Goal: Information Seeking & Learning: Learn about a topic

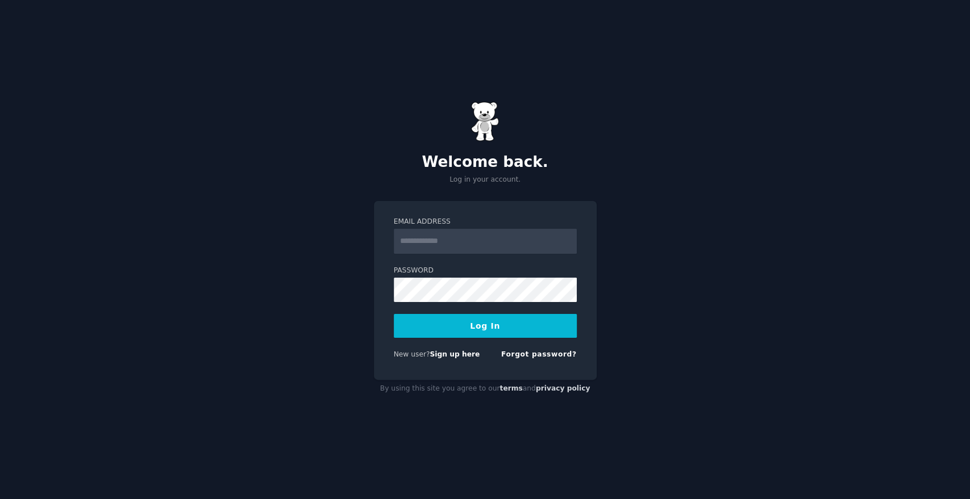
click at [428, 247] on input "Email Address" at bounding box center [485, 241] width 183 height 25
type input "**********"
click at [475, 331] on button "Log In" at bounding box center [485, 326] width 183 height 24
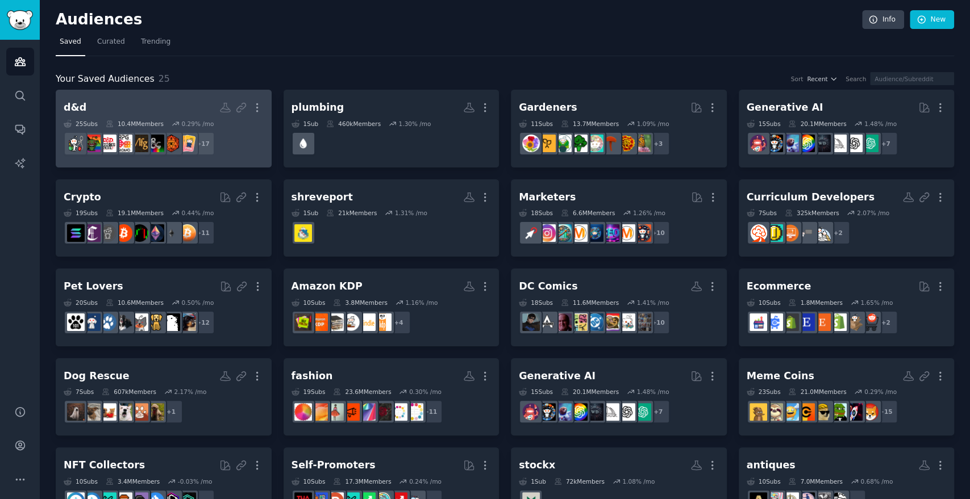
click at [168, 94] on link "d&d More 25 Sub s 10.4M Members 0.29 % /mo r/loremasters, r/AskDND, r/rpg, r/Al…" at bounding box center [164, 129] width 216 height 78
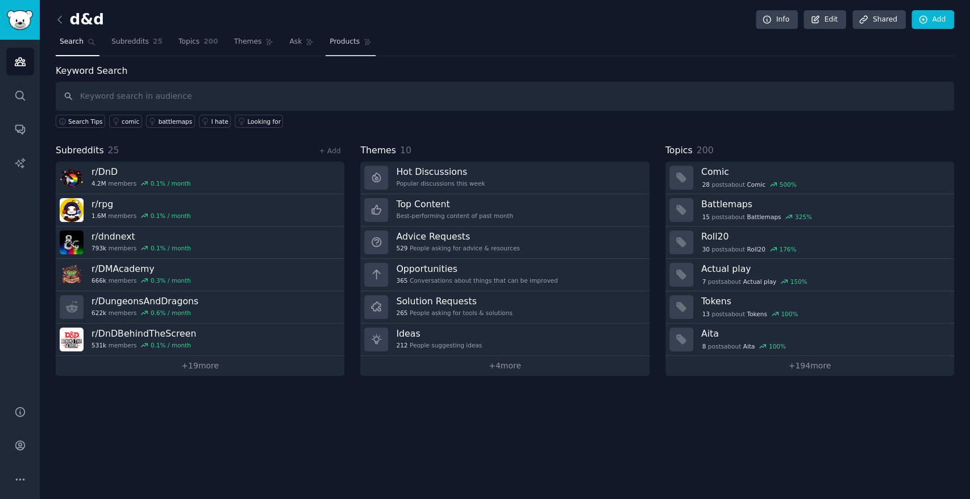
click at [344, 41] on link "Products" at bounding box center [351, 44] width 50 height 23
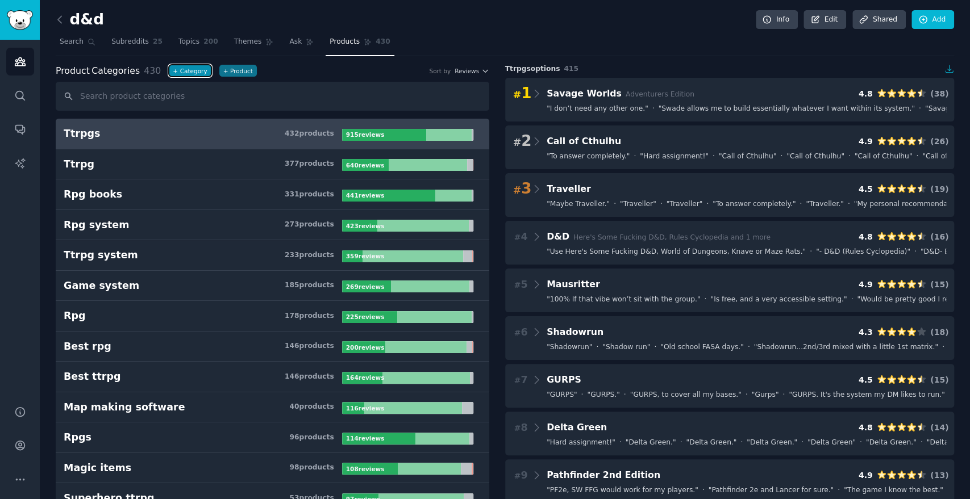
click at [182, 69] on button "+ Category" at bounding box center [190, 71] width 42 height 12
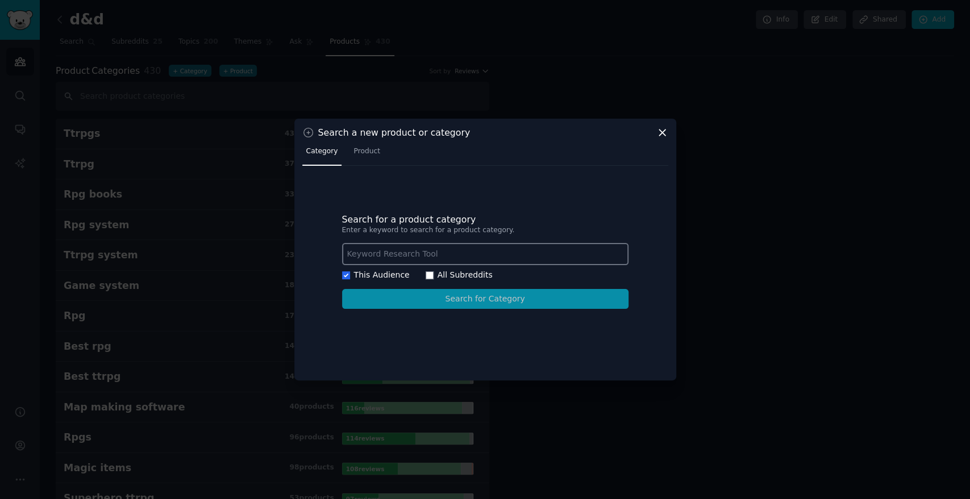
click at [662, 132] on icon at bounding box center [662, 133] width 6 height 6
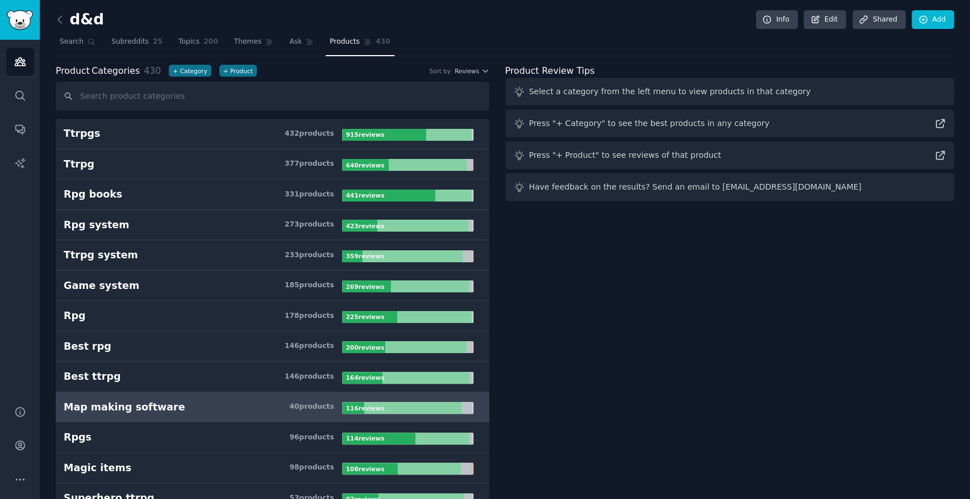
click at [168, 410] on h3 "Map making software 40 product s" at bounding box center [203, 407] width 278 height 14
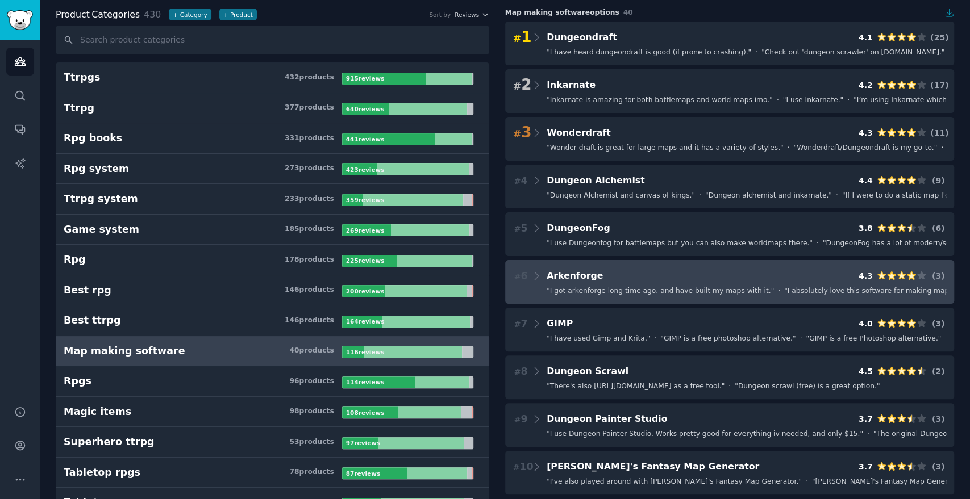
scroll to position [63, 0]
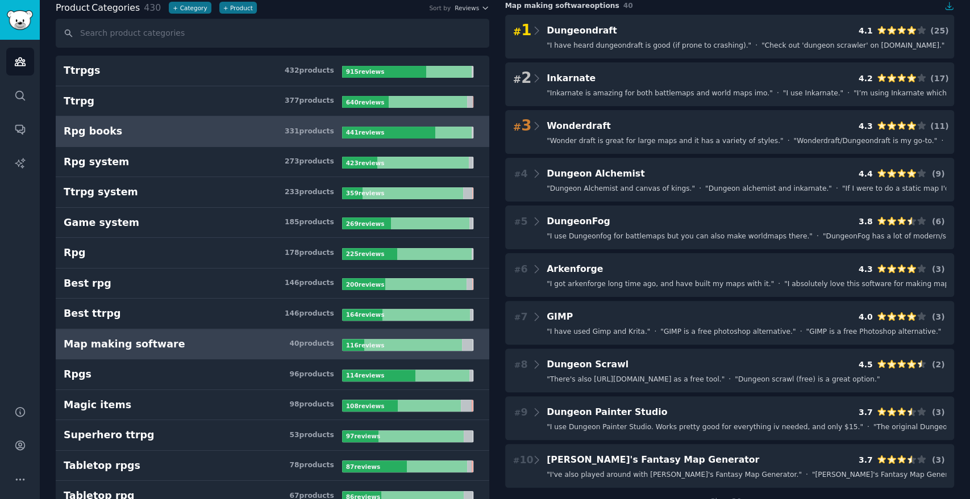
click at [168, 137] on link "Rpg books 331 product s 441 review s" at bounding box center [272, 131] width 433 height 31
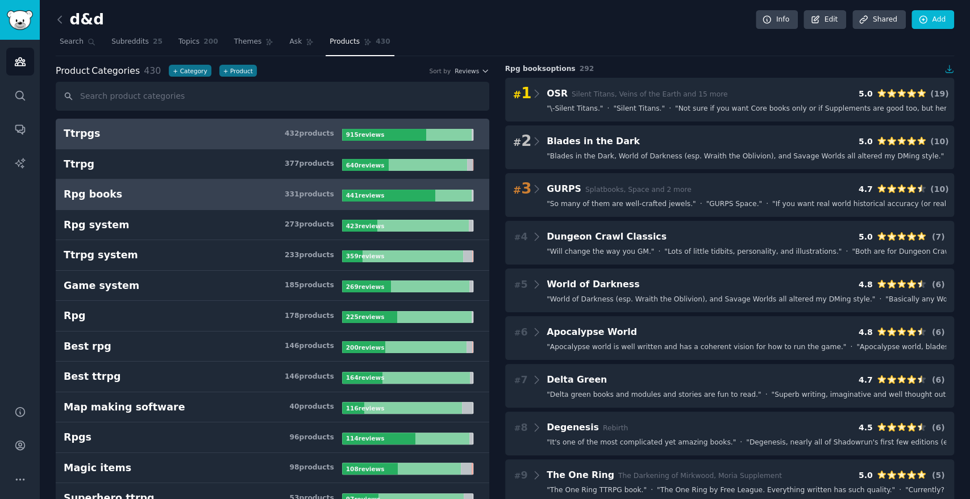
click at [329, 135] on div "432 product s" at bounding box center [309, 134] width 49 height 10
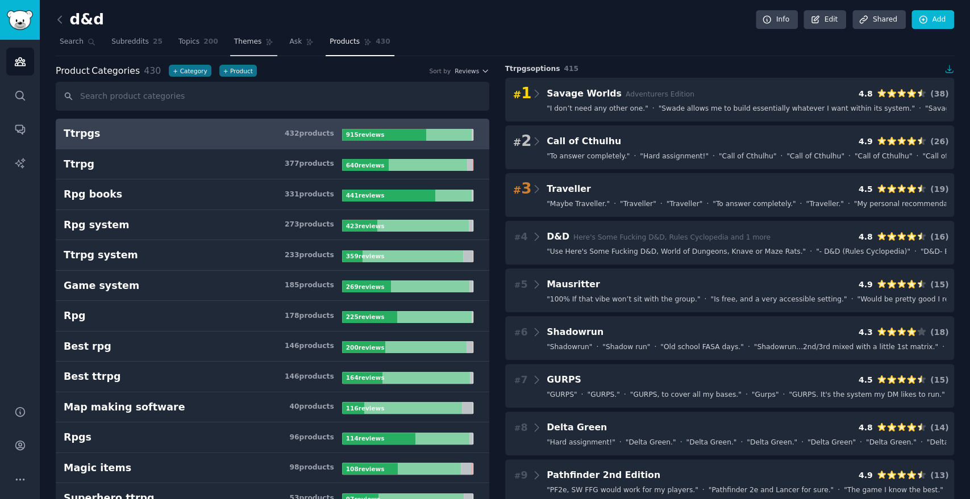
click at [253, 47] on link "Themes" at bounding box center [254, 44] width 48 height 23
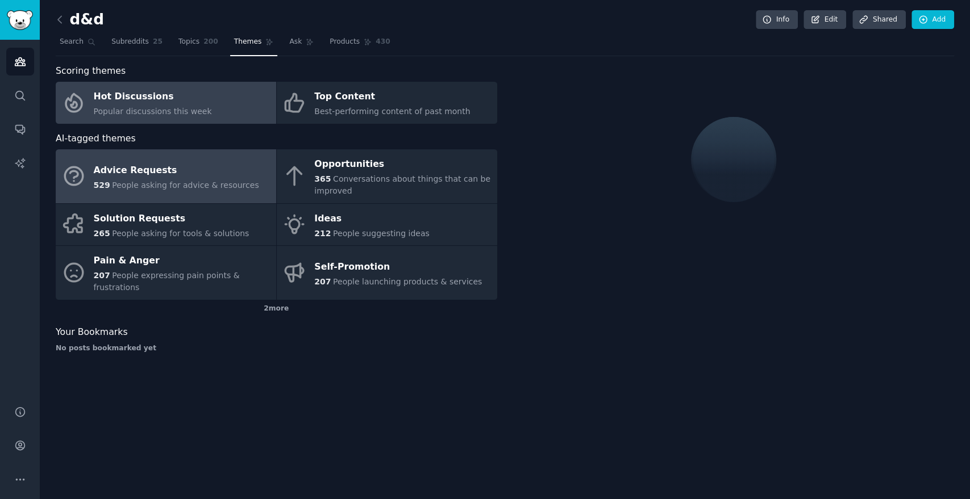
click at [206, 162] on div "Advice Requests" at bounding box center [176, 170] width 165 height 18
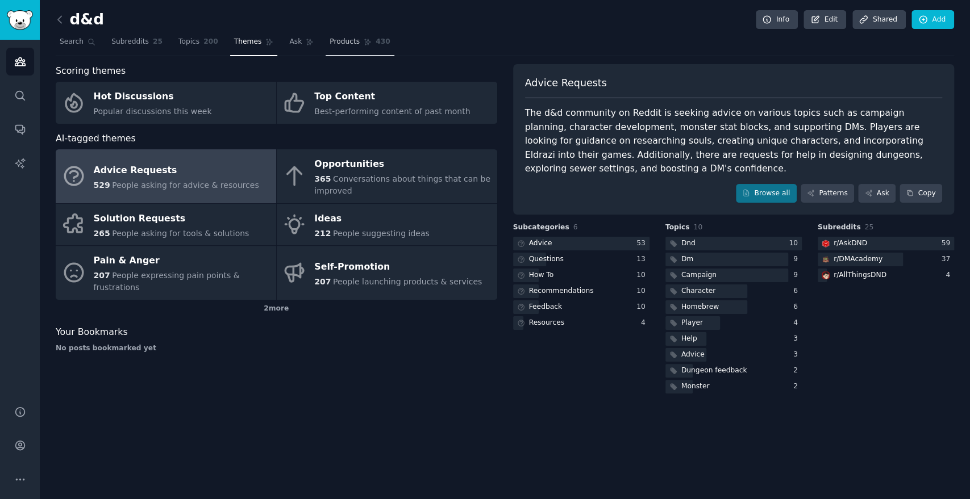
click at [337, 39] on span "Products" at bounding box center [344, 42] width 30 height 10
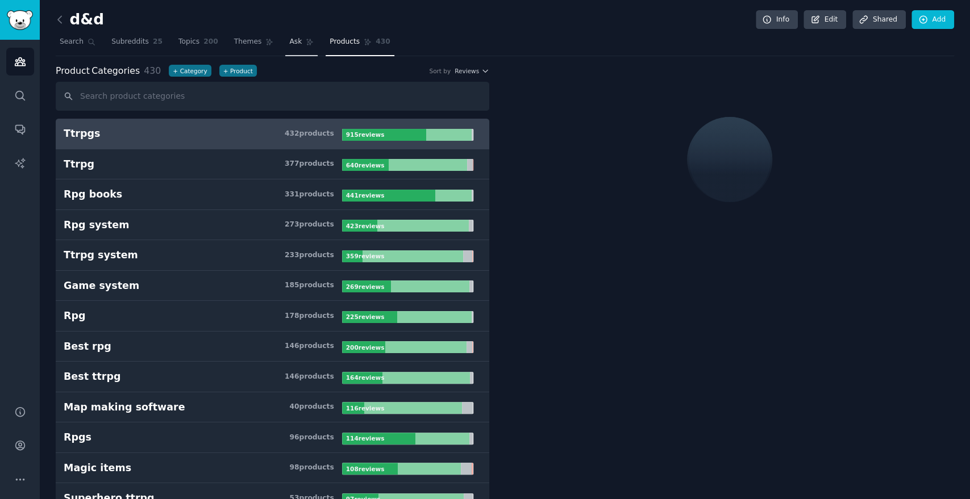
click at [289, 42] on span "Ask" at bounding box center [295, 42] width 12 height 10
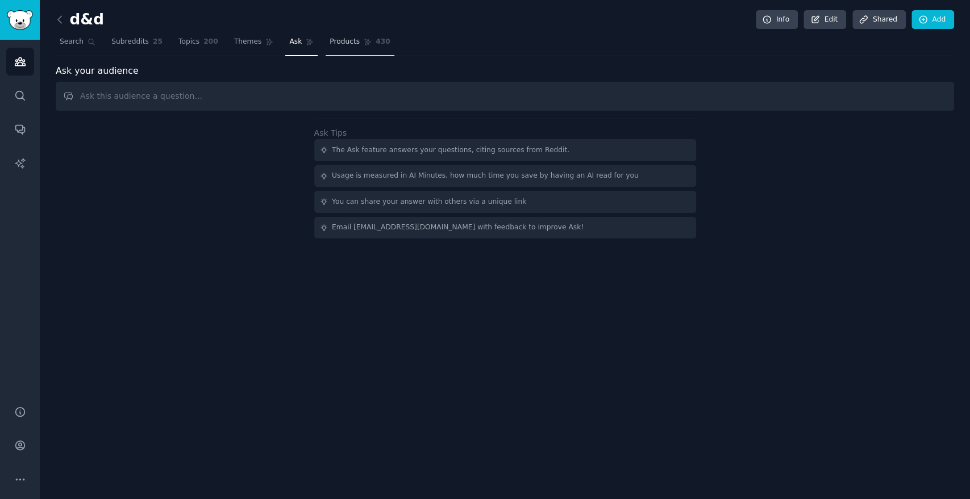
click at [364, 38] on icon at bounding box center [368, 42] width 8 height 8
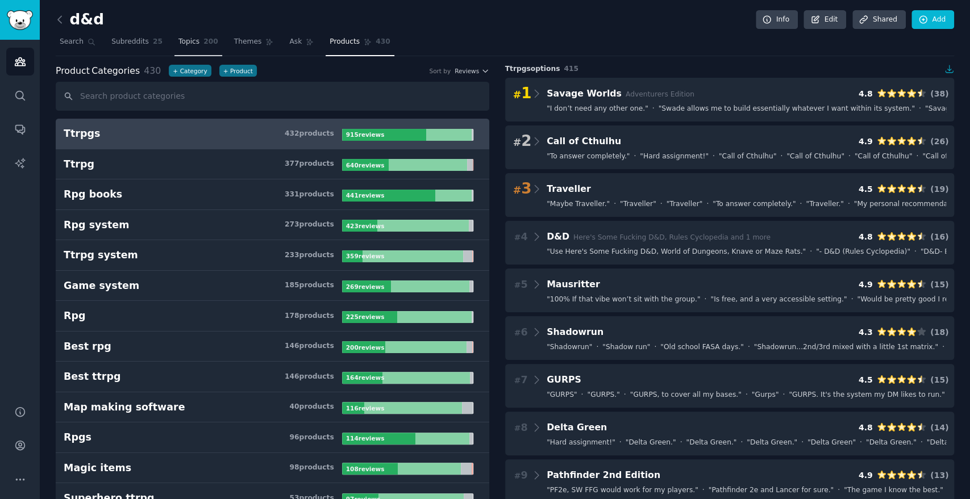
click at [174, 41] on link "Topics 200" at bounding box center [198, 44] width 48 height 23
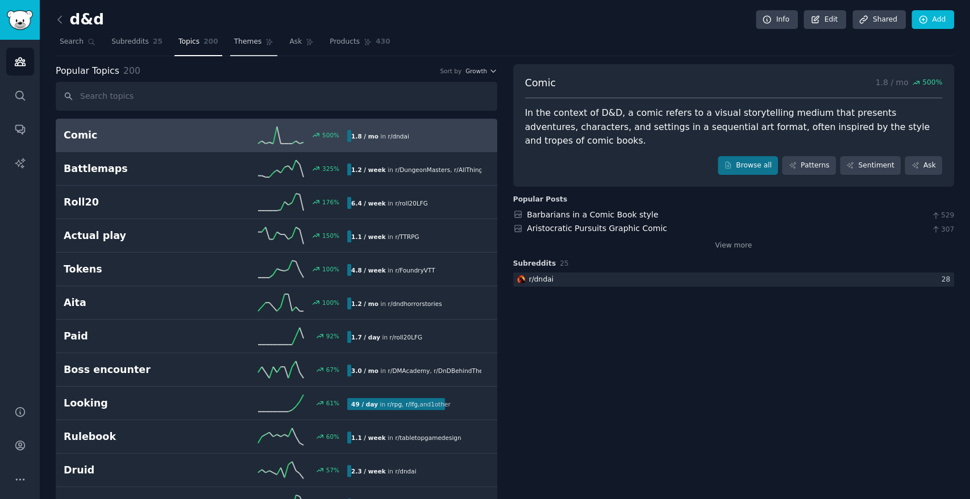
click at [234, 44] on span "Themes" at bounding box center [248, 42] width 28 height 10
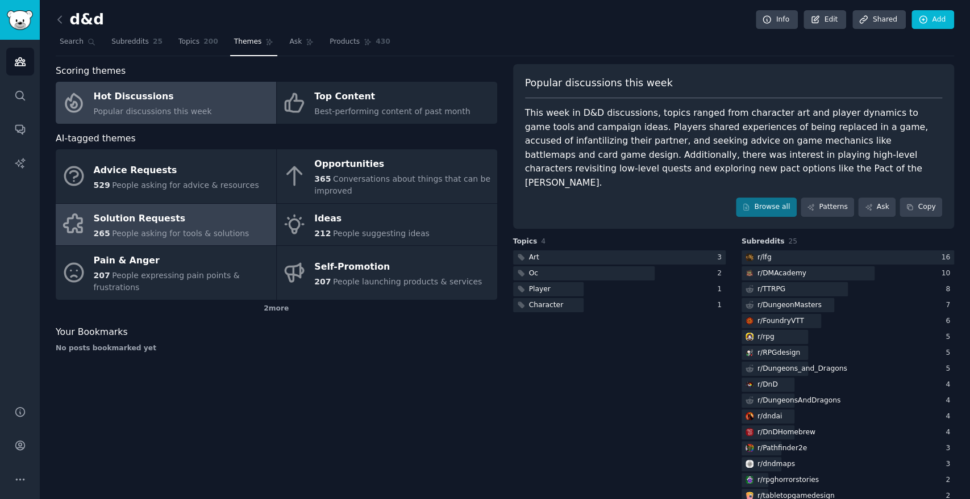
click at [198, 229] on span "People asking for tools & solutions" at bounding box center [180, 233] width 137 height 9
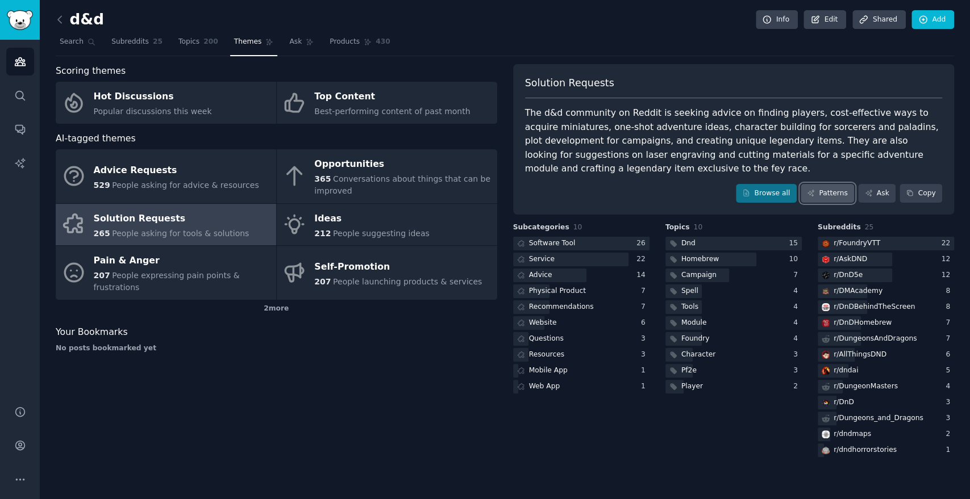
click at [854, 189] on link "Patterns" at bounding box center [826, 193] width 53 height 19
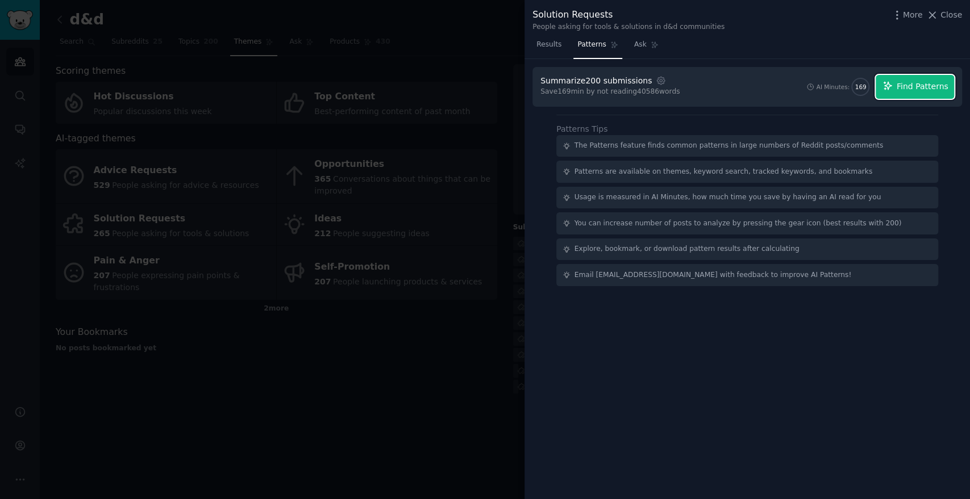
click at [898, 93] on button "Find Patterns" at bounding box center [914, 87] width 78 height 24
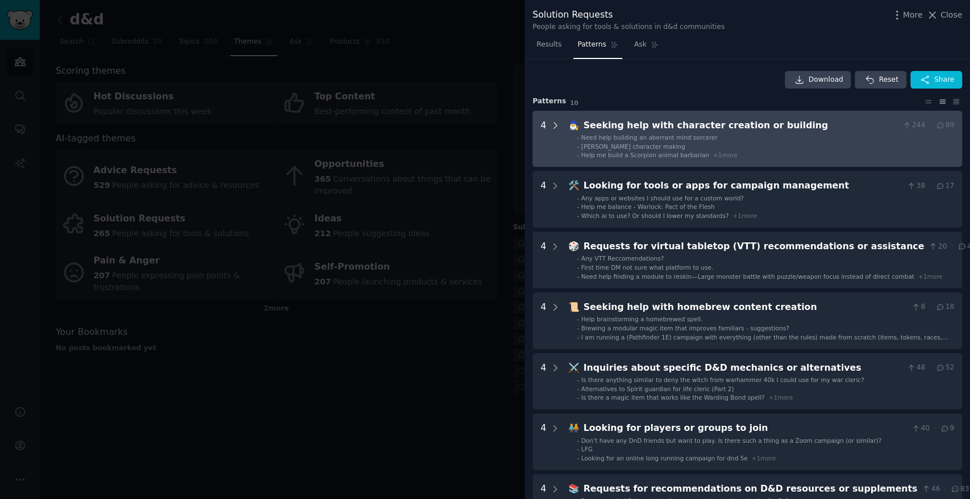
click at [551, 126] on icon at bounding box center [555, 125] width 10 height 10
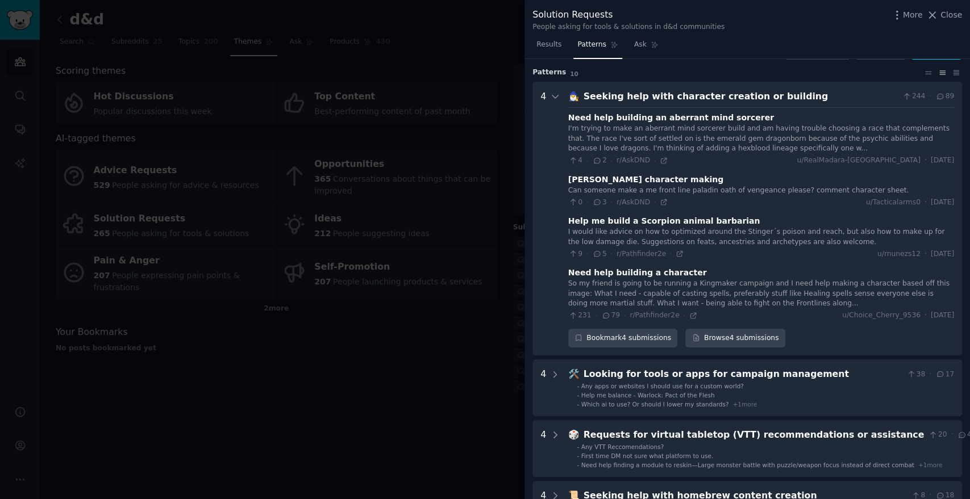
scroll to position [51, 0]
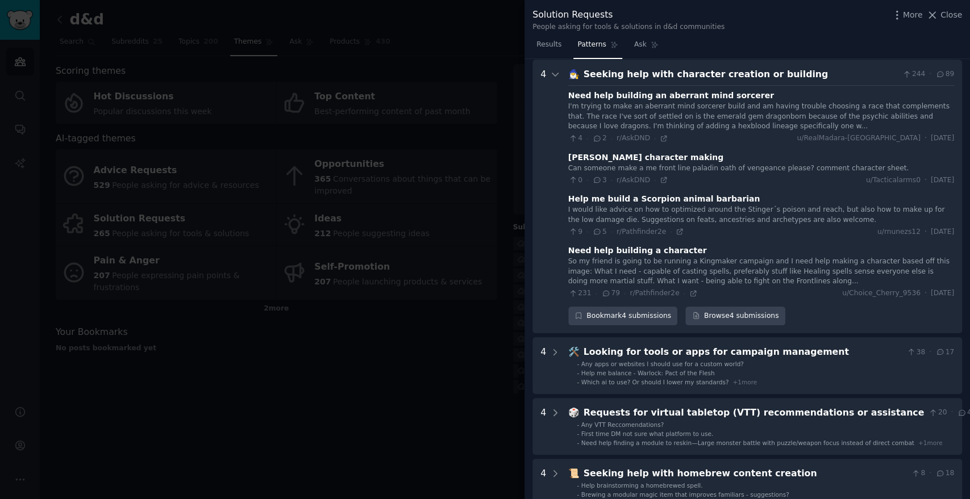
click at [560, 71] on building "4 🧙‍♂️ Seeking help with character creation or building 244 · 89 Need help buil…" at bounding box center [746, 197] width 429 height 274
click at [555, 77] on icon at bounding box center [555, 74] width 10 height 10
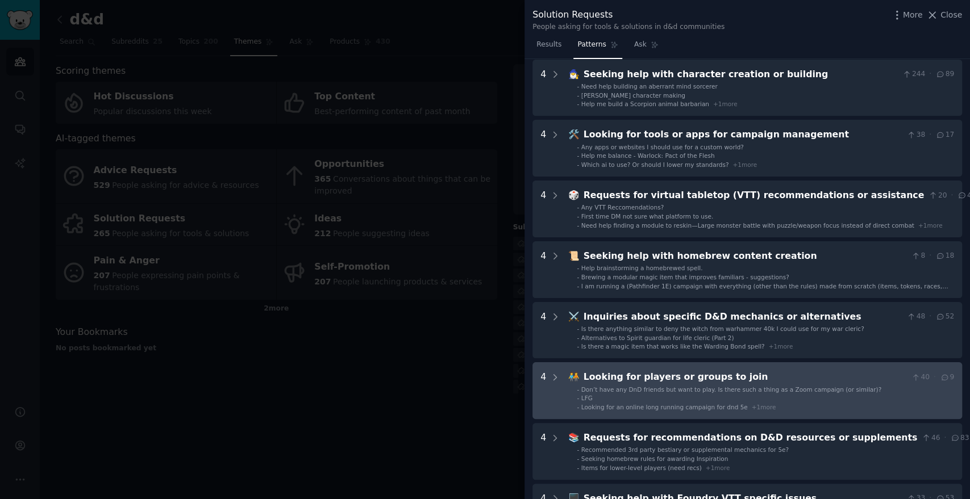
click at [561, 375] on join "4 🧑‍🤝‍🧑 Looking for players or groups to join 40 · 9 - Don’t have any DnD frien…" at bounding box center [746, 390] width 429 height 57
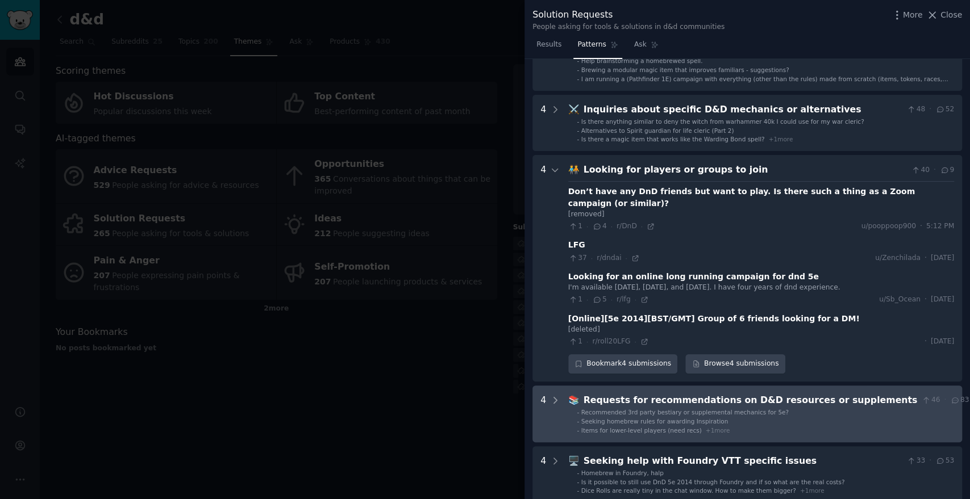
scroll to position [165, 0]
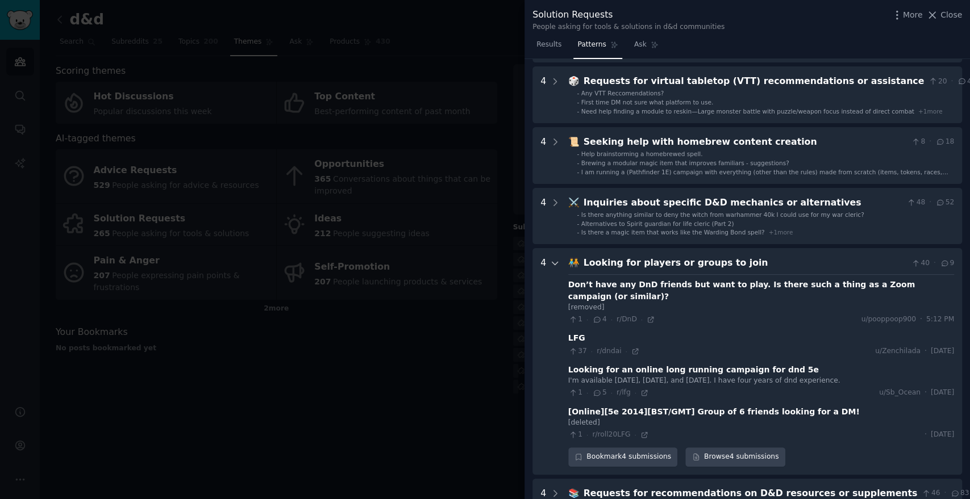
click at [558, 262] on icon at bounding box center [555, 263] width 10 height 10
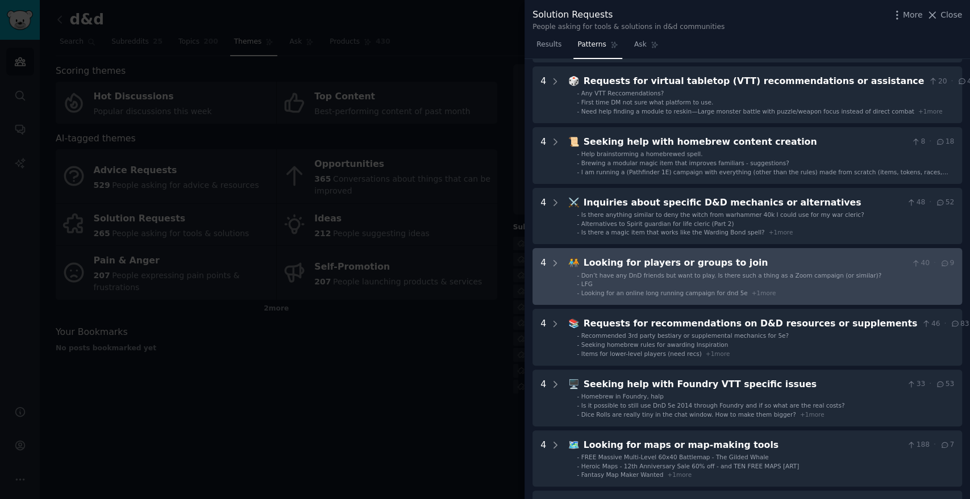
click at [623, 281] on li "- LFG" at bounding box center [765, 284] width 377 height 8
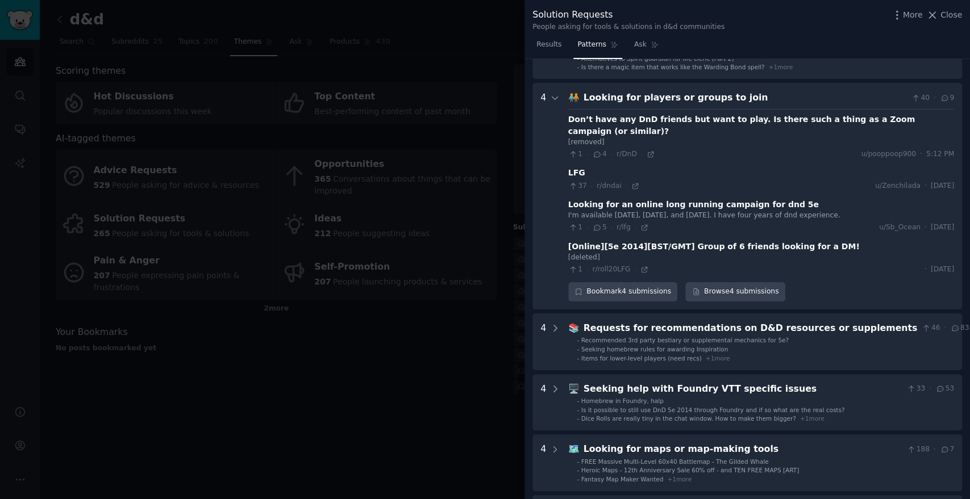
scroll to position [228, 0]
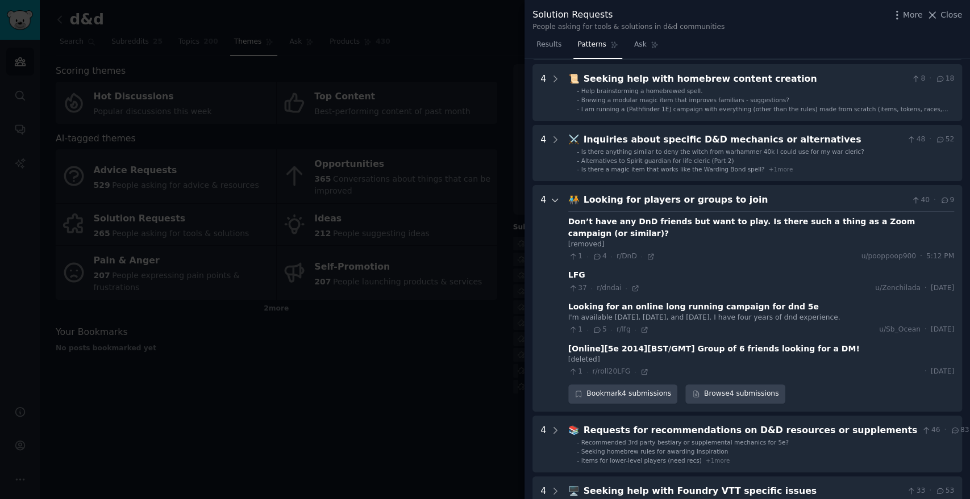
click at [557, 203] on icon at bounding box center [555, 200] width 10 height 10
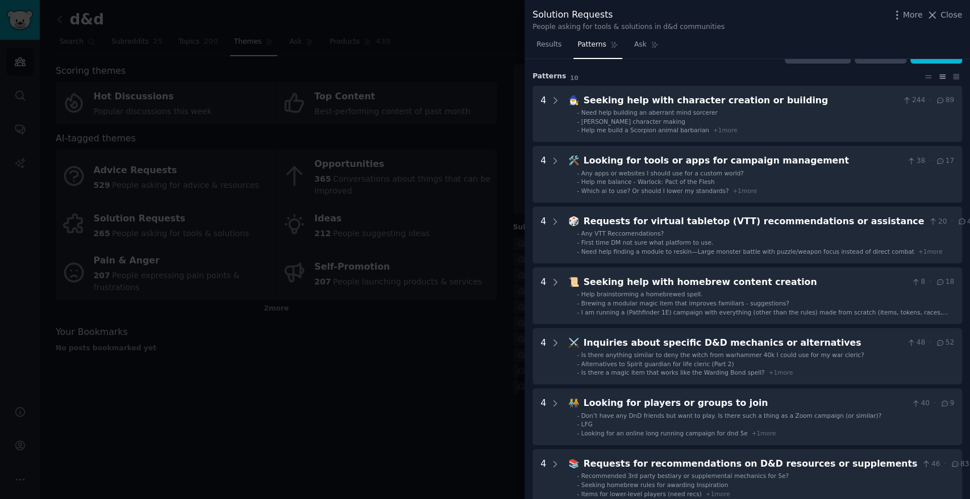
scroll to position [0, 0]
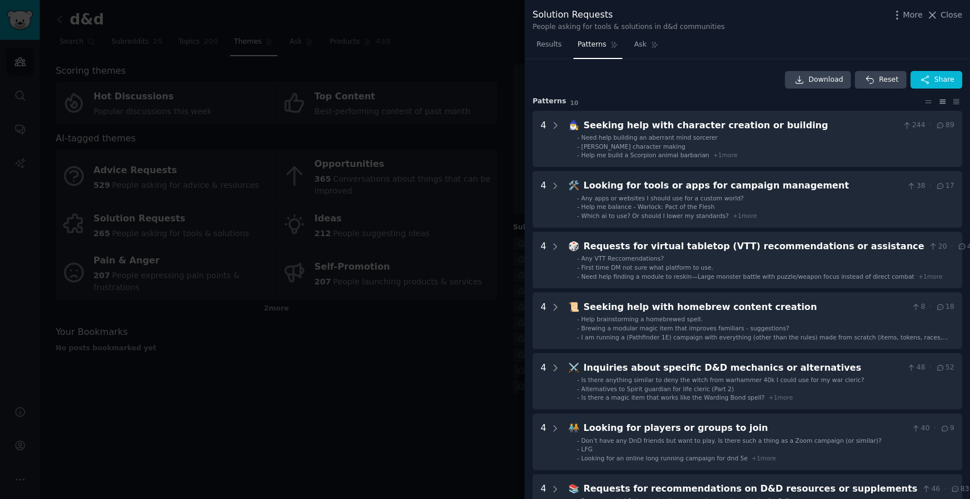
click at [476, 328] on div at bounding box center [485, 249] width 970 height 499
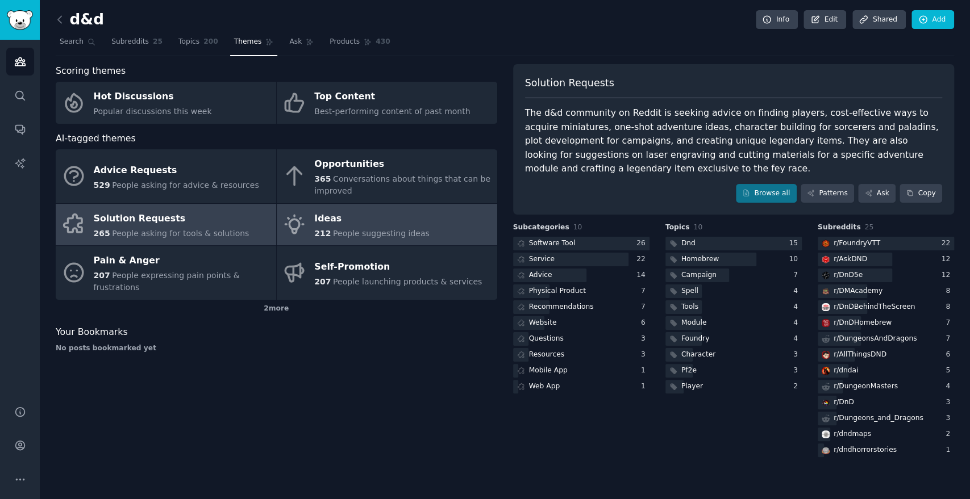
click at [406, 219] on div "Ideas" at bounding box center [371, 219] width 115 height 18
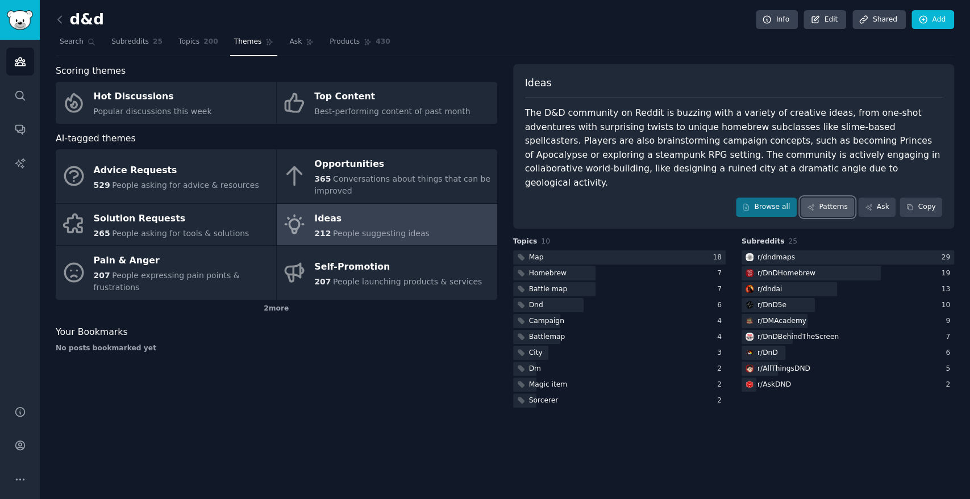
click at [840, 198] on link "Patterns" at bounding box center [826, 207] width 53 height 19
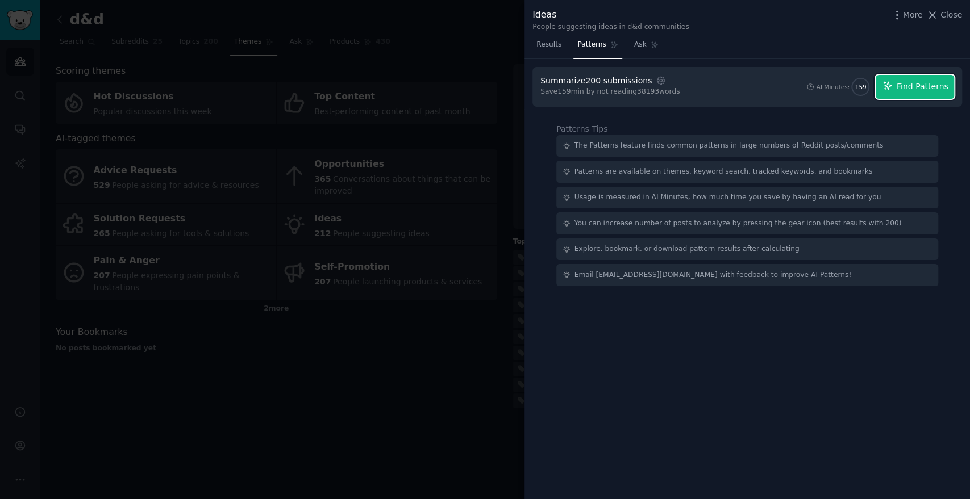
click at [923, 85] on span "Find Patterns" at bounding box center [922, 87] width 52 height 12
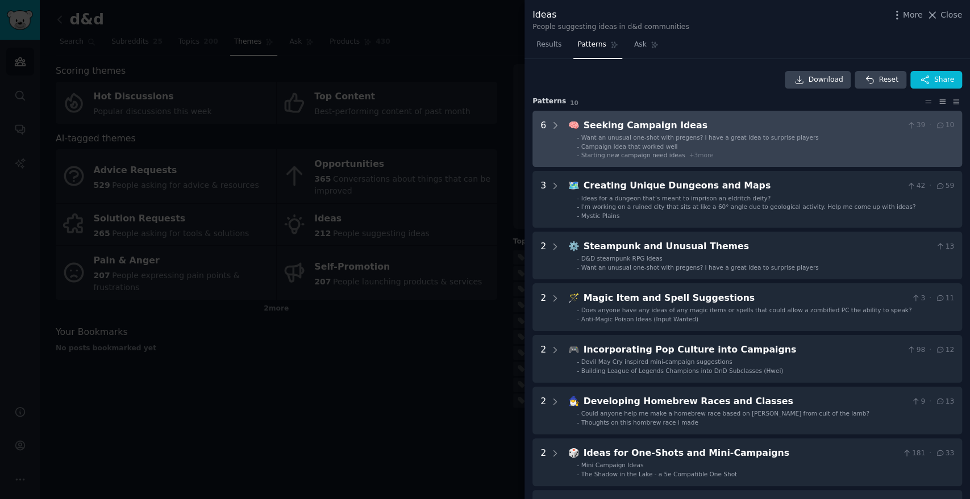
click at [548, 123] on div "6" at bounding box center [550, 139] width 20 height 41
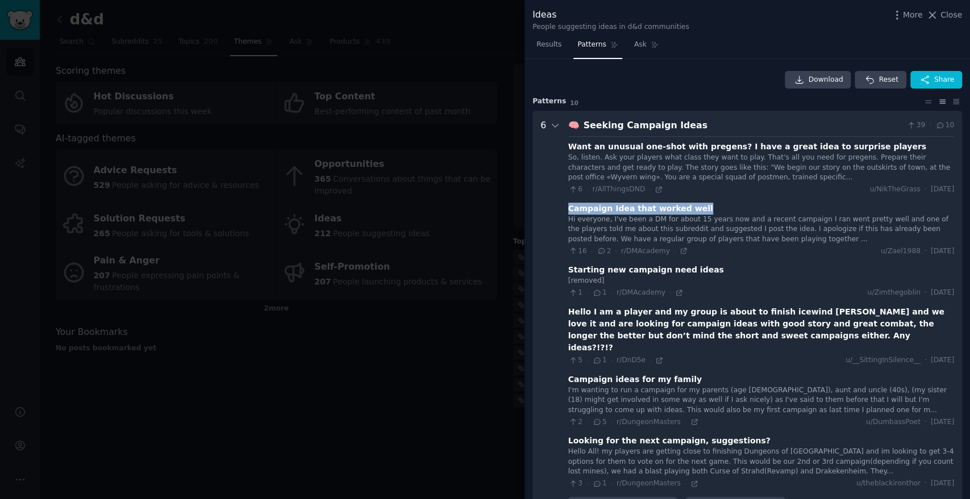
drag, startPoint x: 695, startPoint y: 205, endPoint x: 564, endPoint y: 212, distance: 130.9
click at [564, 212] on Ideas "6 🧠 Seeking Campaign Ideas 39 · 10 Want an unusual one-shot with pregens? I hav…" at bounding box center [746, 318] width 429 height 414
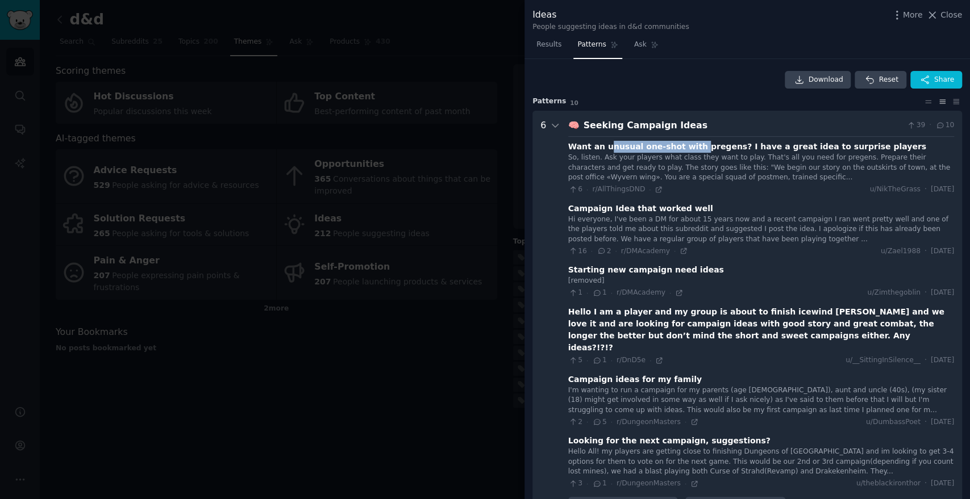
drag, startPoint x: 600, startPoint y: 149, endPoint x: 682, endPoint y: 151, distance: 81.2
click at [682, 151] on div "Want an unusual one-shot with pregens? I have a great idea to surprise players" at bounding box center [747, 147] width 358 height 12
drag, startPoint x: 599, startPoint y: 149, endPoint x: 623, endPoint y: 151, distance: 24.5
click at [623, 151] on div "Want an unusual one-shot with pregens? I have a great idea to surprise players" at bounding box center [747, 147] width 358 height 12
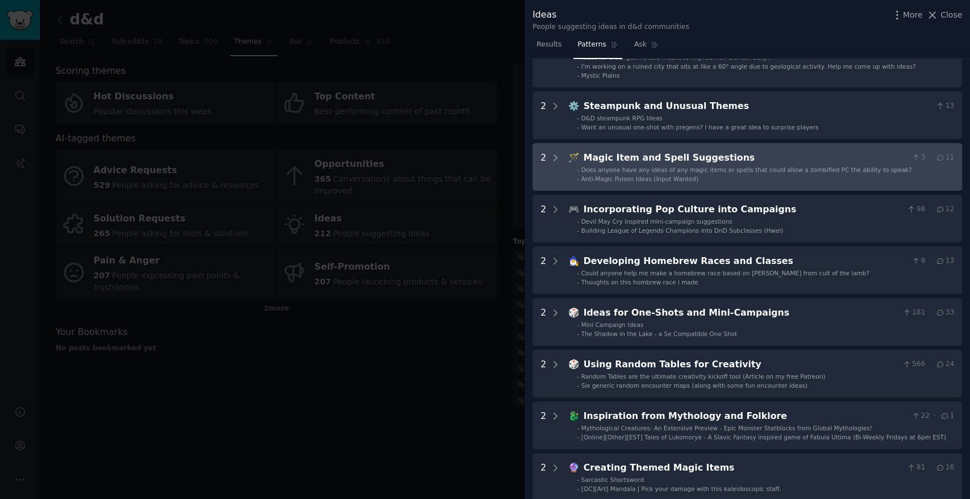
scroll to position [504, 0]
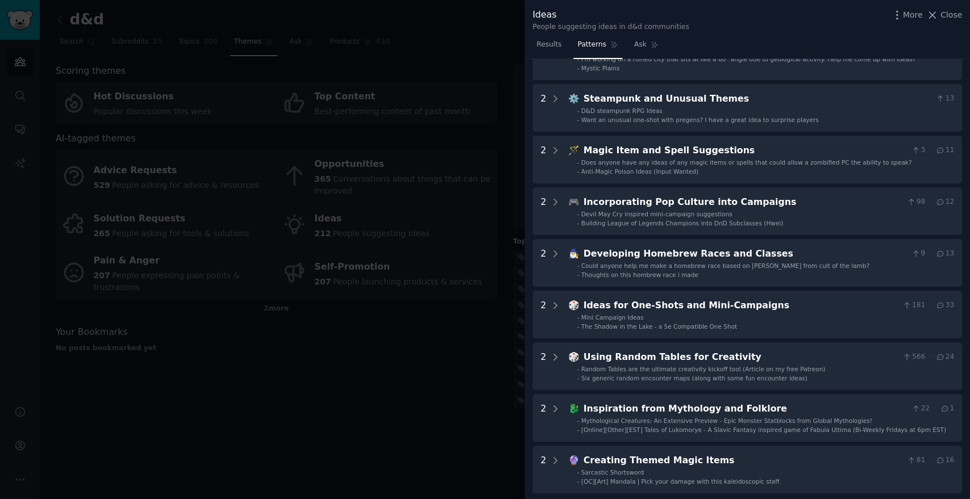
click at [436, 393] on div at bounding box center [485, 249] width 970 height 499
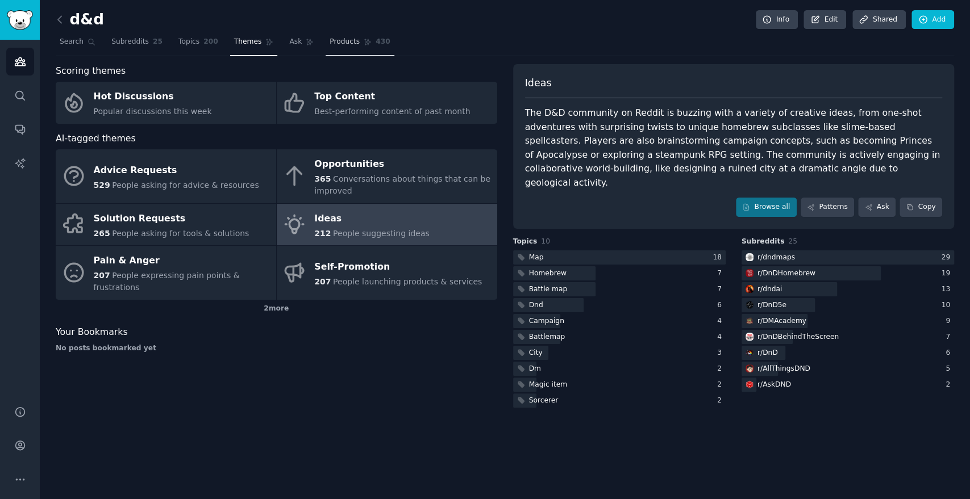
click at [364, 44] on icon at bounding box center [368, 42] width 8 height 8
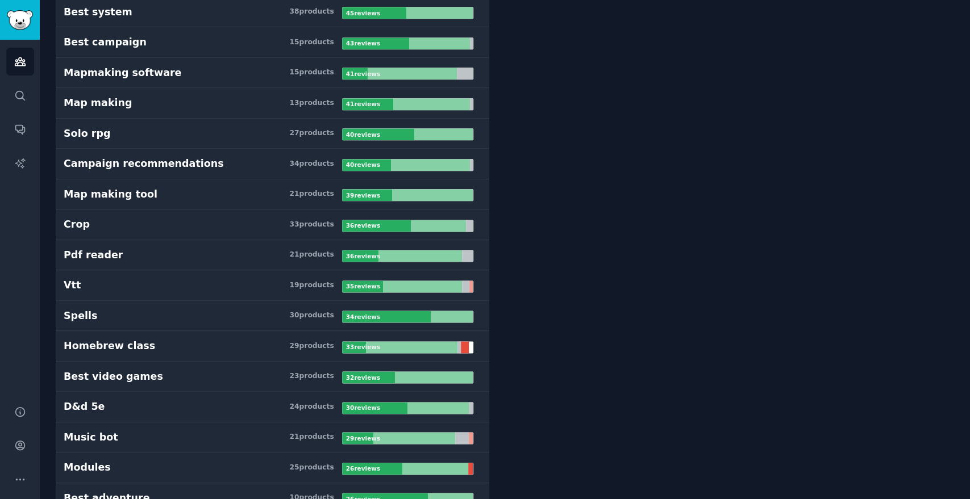
scroll to position [883, 0]
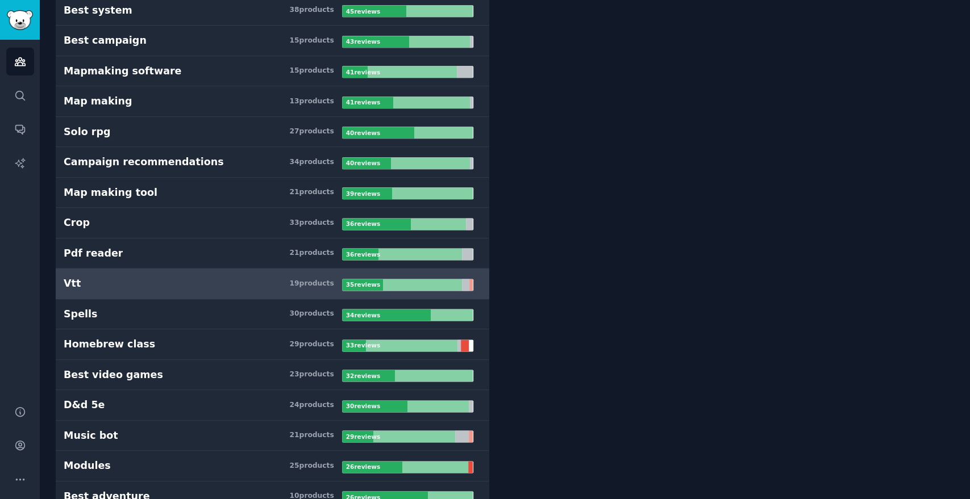
click at [242, 278] on h3 "Vtt 19 product s" at bounding box center [203, 284] width 278 height 14
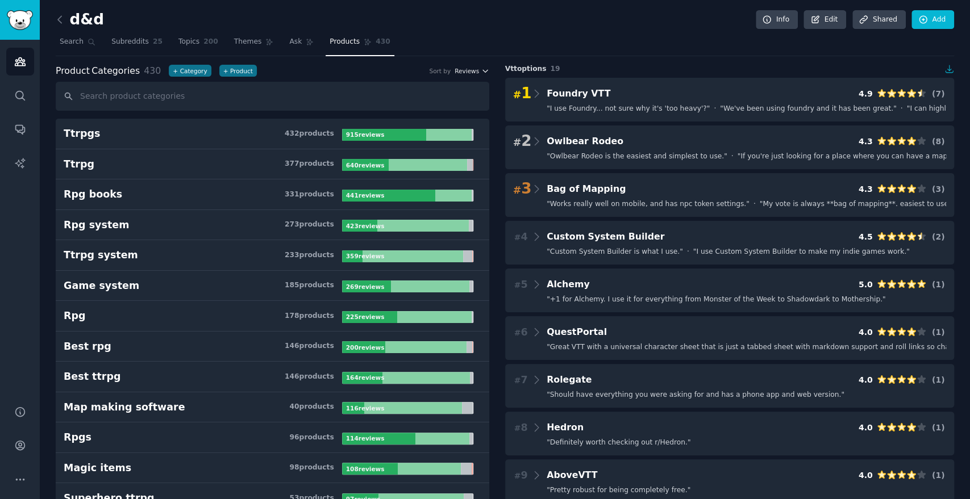
click at [468, 68] on span "Reviews" at bounding box center [466, 71] width 24 height 8
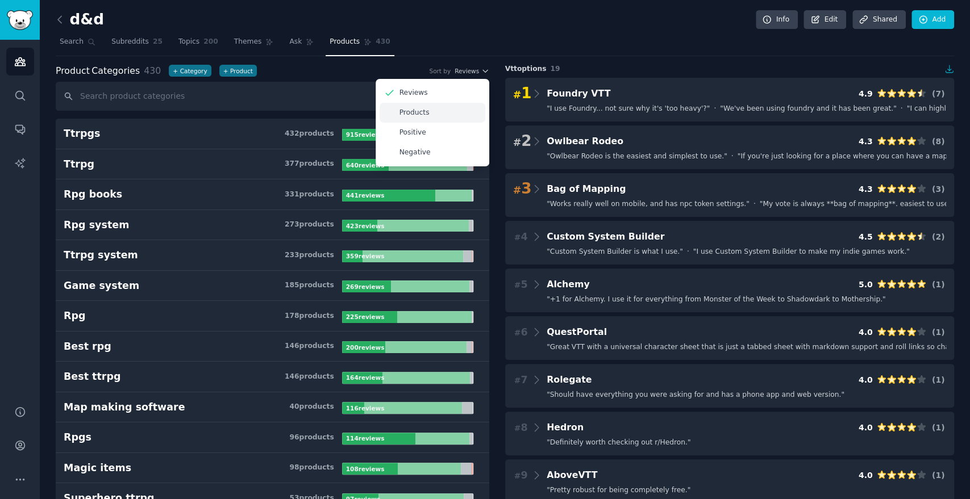
click at [449, 109] on div "Products" at bounding box center [432, 113] width 106 height 20
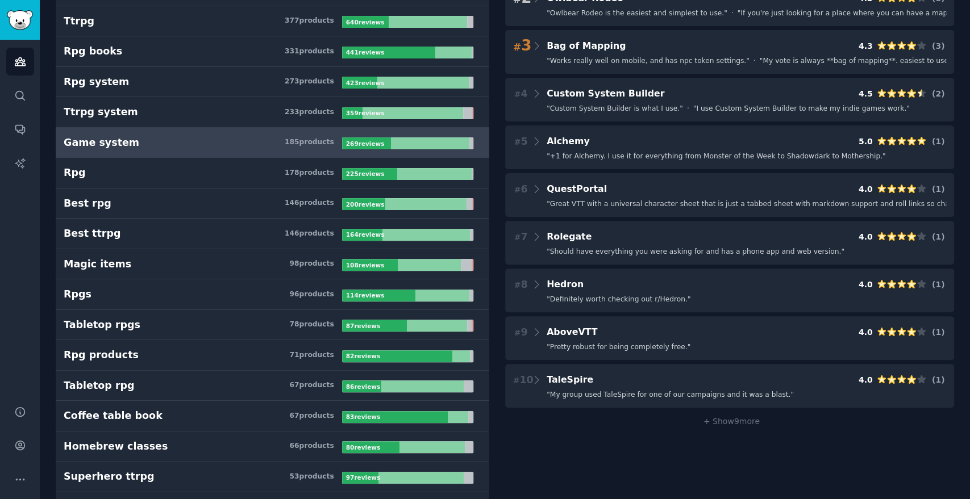
scroll to position [315, 0]
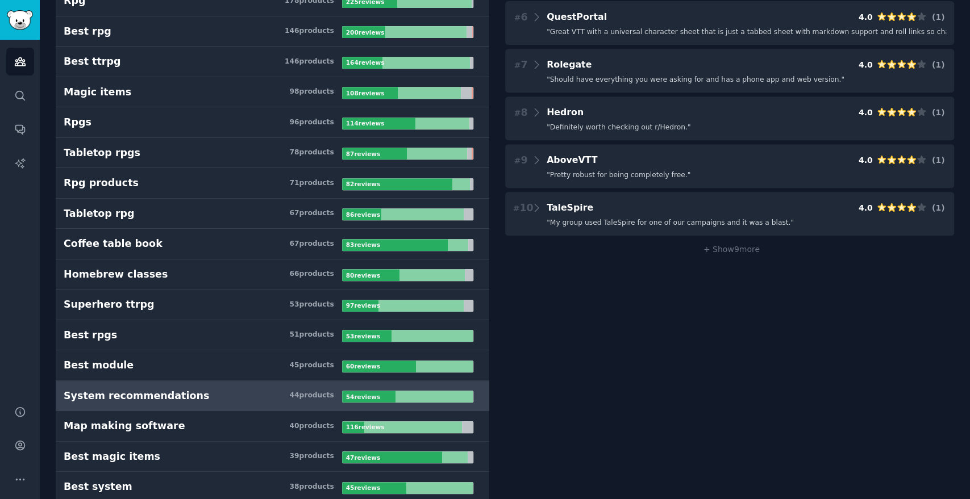
click at [352, 394] on b "54 review s" at bounding box center [363, 397] width 34 height 7
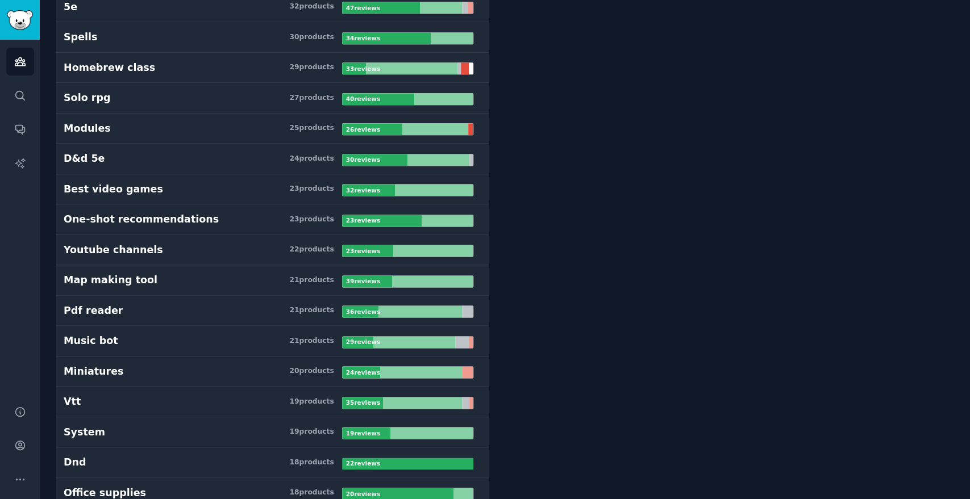
scroll to position [883, 0]
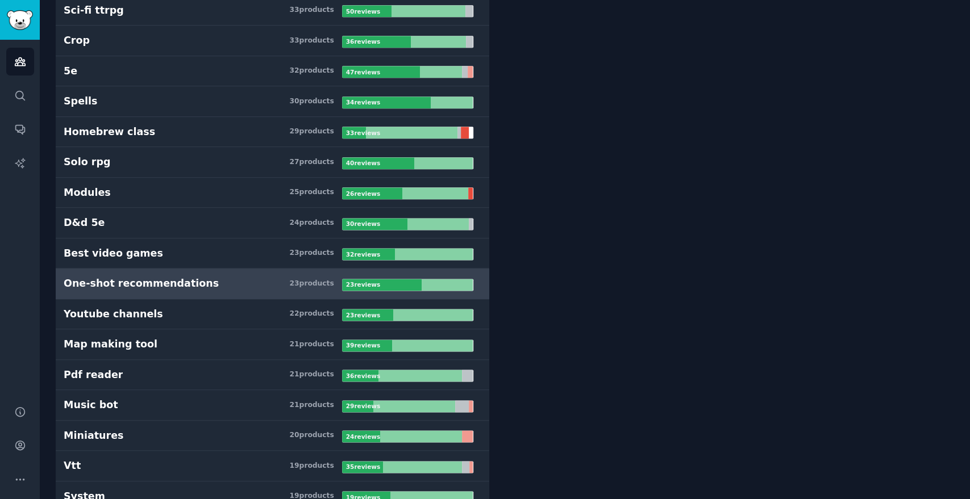
click at [257, 277] on h3 "One-shot recommendations 23 product s" at bounding box center [203, 284] width 278 height 14
